Goal: Task Accomplishment & Management: Manage account settings

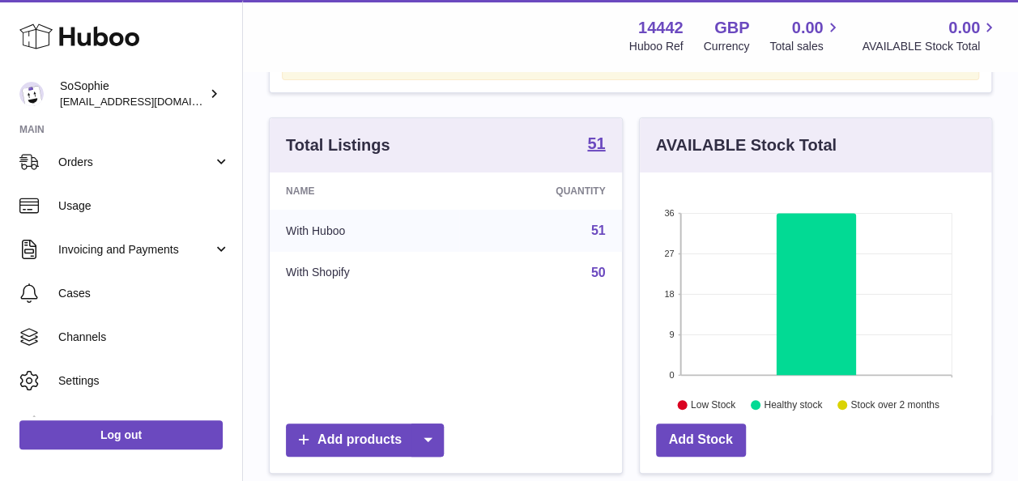
scroll to position [211, 0]
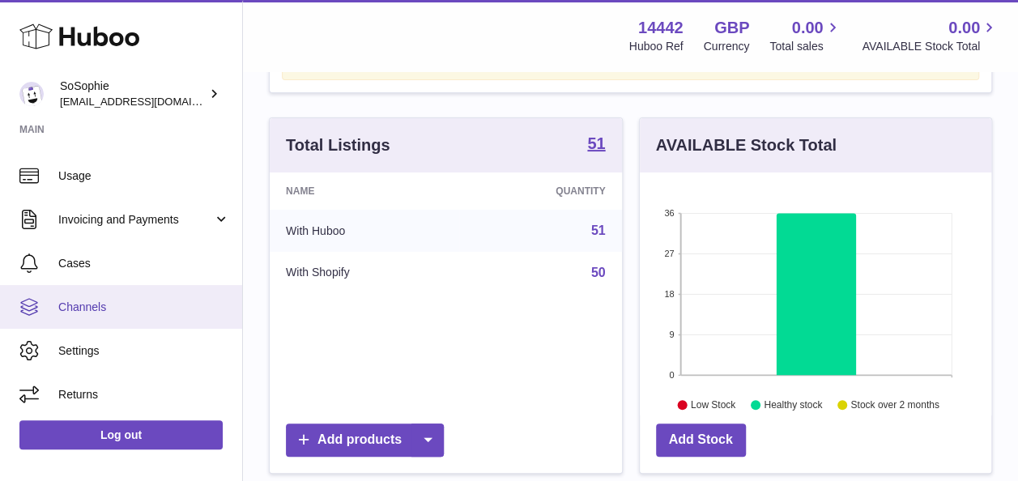
click at [144, 313] on span "Channels" at bounding box center [144, 307] width 172 height 15
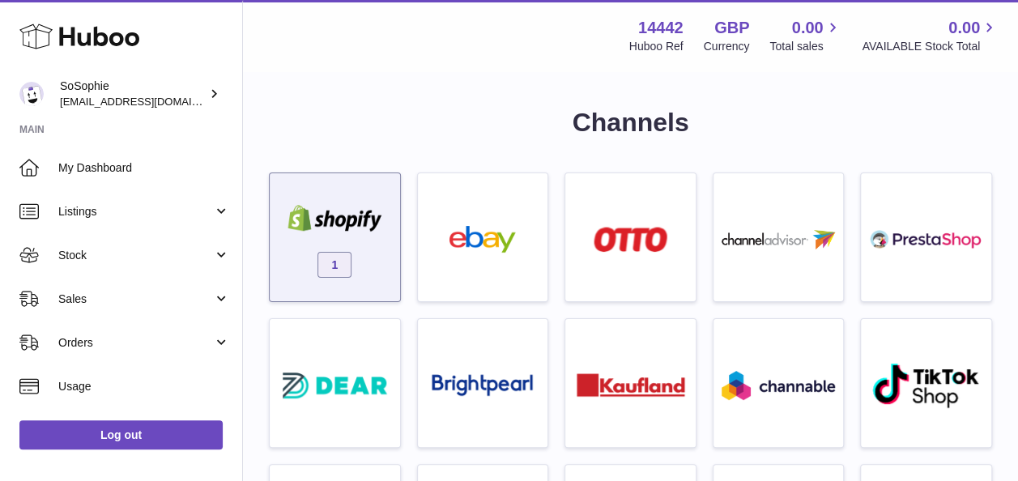
click at [347, 298] on div "1" at bounding box center [335, 238] width 132 height 130
click at [374, 266] on div "1" at bounding box center [335, 242] width 114 height 104
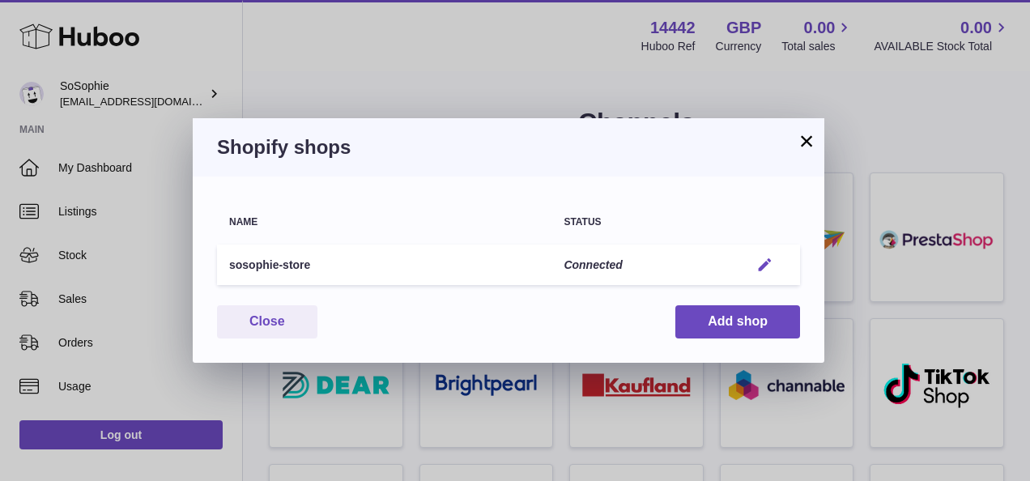
click at [755, 258] on button "Edit" at bounding box center [765, 265] width 30 height 17
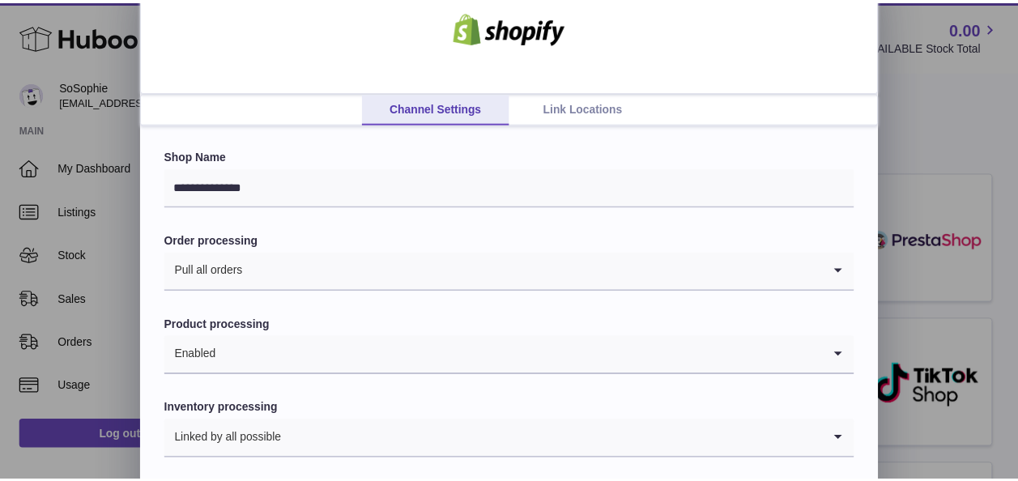
scroll to position [107, 0]
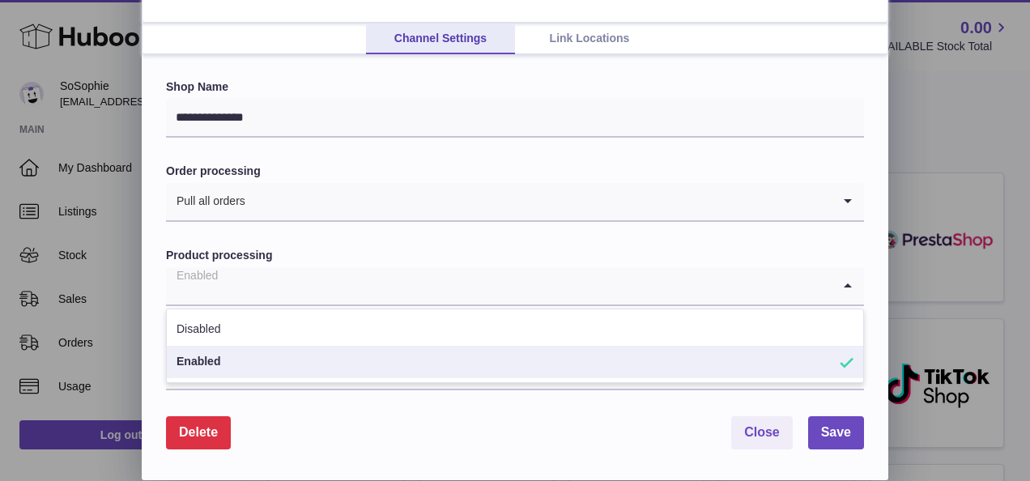
click at [500, 280] on input "Search for option" at bounding box center [499, 285] width 666 height 37
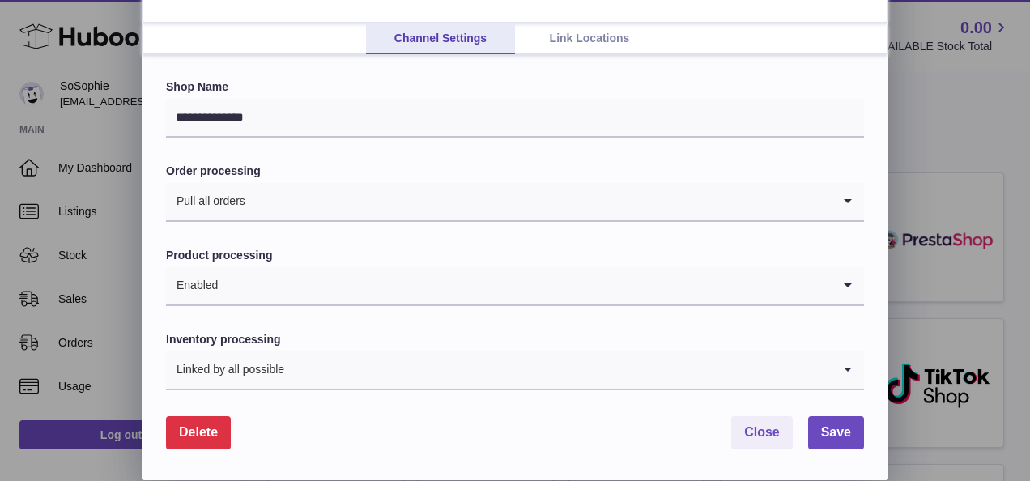
click at [498, 248] on label "Product processing" at bounding box center [515, 255] width 698 height 15
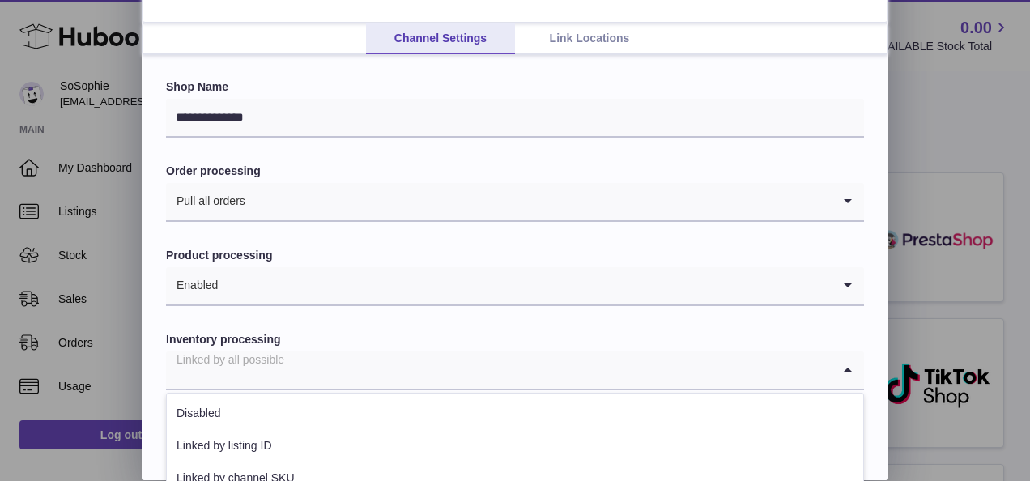
click at [468, 373] on input "Search for option" at bounding box center [499, 370] width 666 height 37
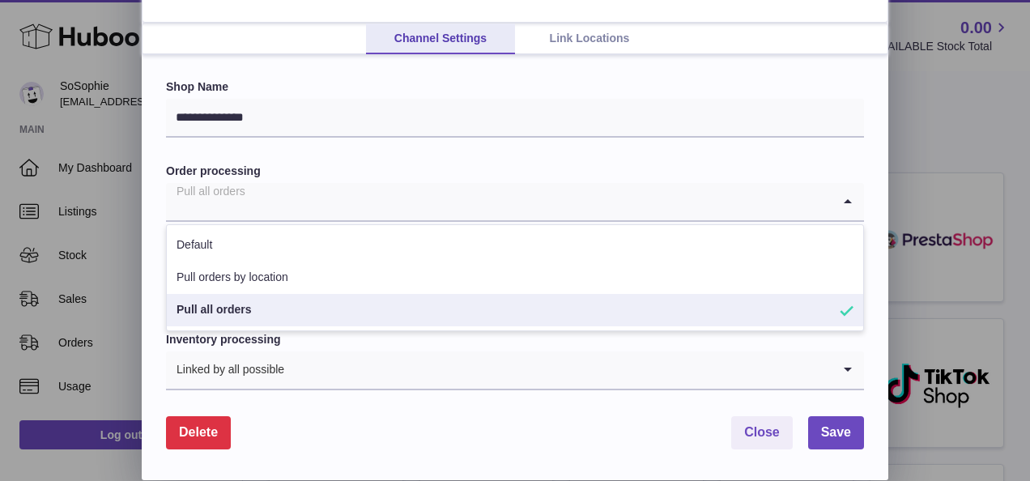
click at [453, 206] on input "Search for option" at bounding box center [499, 201] width 666 height 37
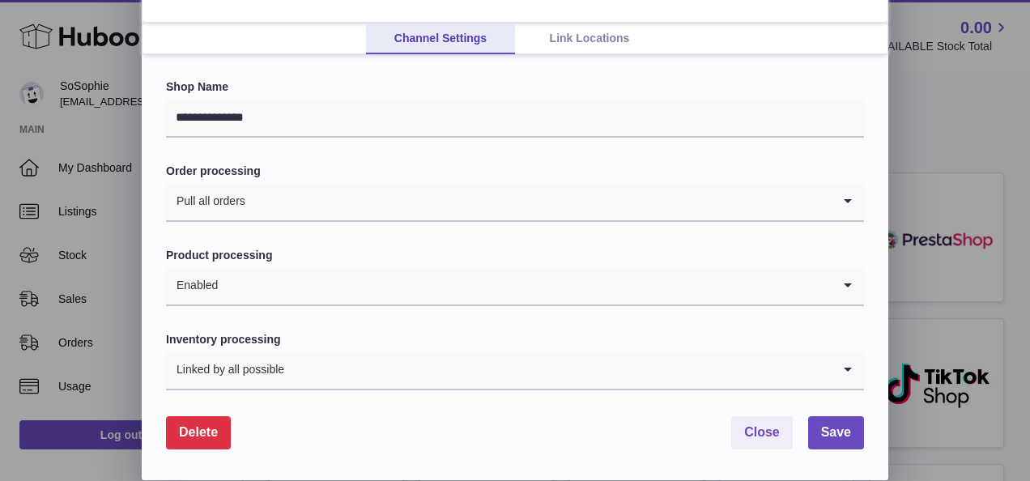
click at [470, 410] on form "**********" at bounding box center [515, 263] width 698 height 369
click at [760, 424] on button "Close" at bounding box center [762, 432] width 62 height 33
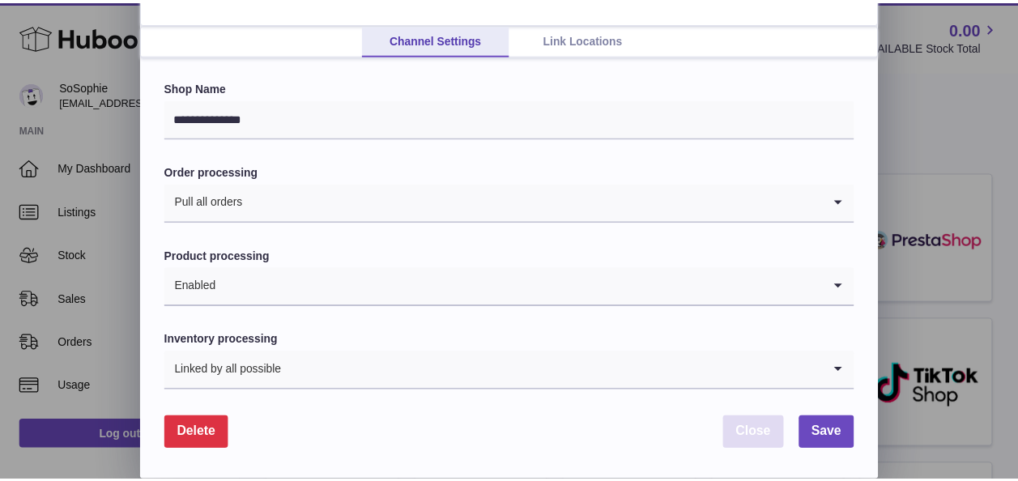
scroll to position [0, 0]
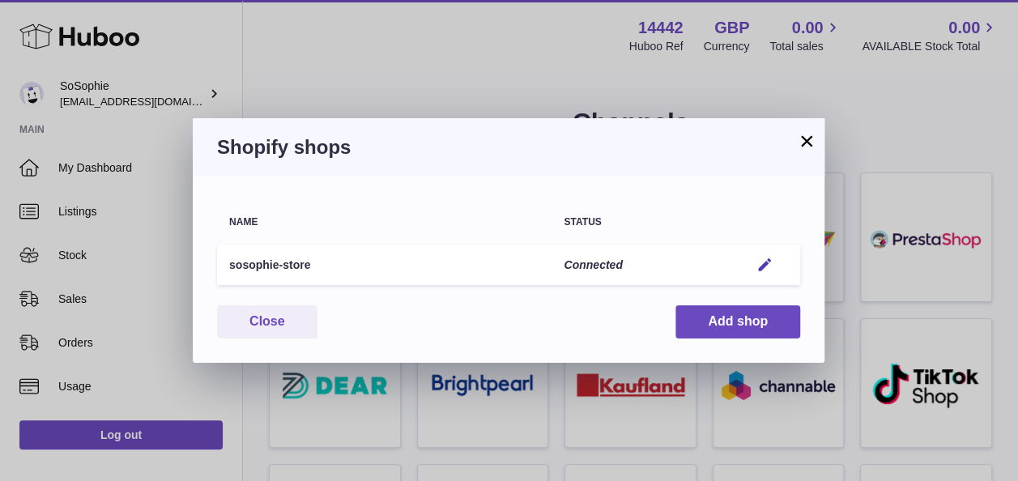
click at [794, 137] on h3 "Shopify shops" at bounding box center [508, 147] width 583 height 26
click at [802, 139] on button "×" at bounding box center [806, 140] width 19 height 19
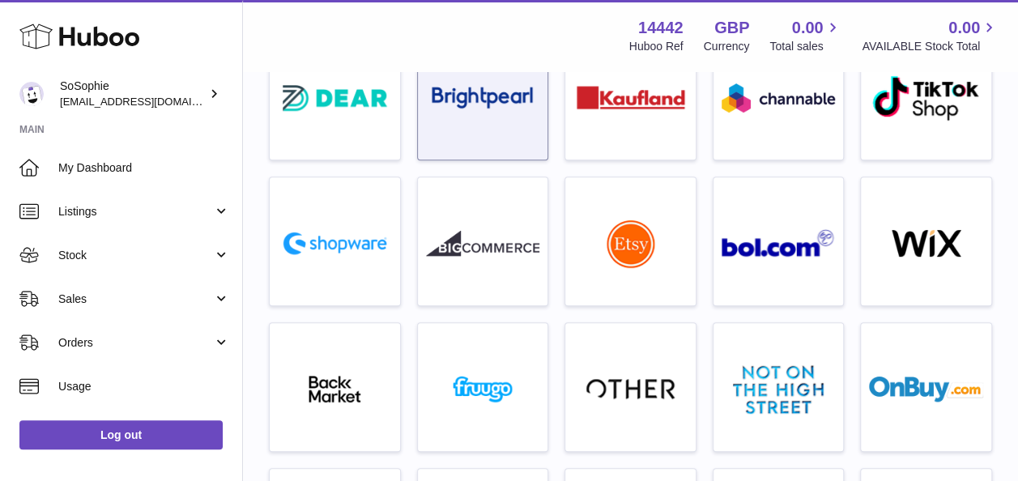
scroll to position [288, 0]
